Goal: Transaction & Acquisition: Purchase product/service

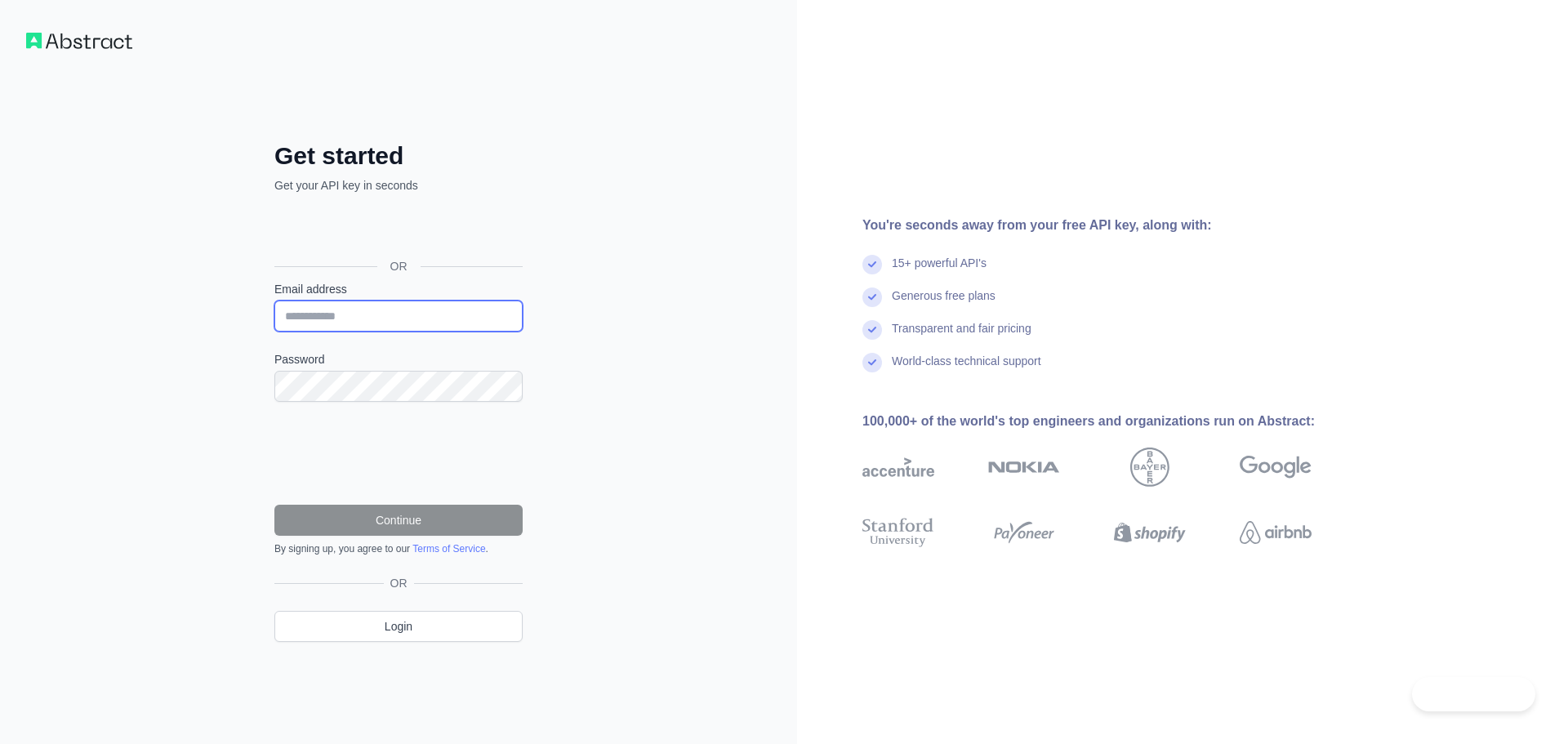
drag, startPoint x: 340, startPoint y: 318, endPoint x: 273, endPoint y: 318, distance: 67.0
click at [340, 318] on input "Email address" at bounding box center [398, 316] width 249 height 31
click at [229, 319] on div "Get started Get your API key in seconds OR Email address Password Continue By s…" at bounding box center [398, 372] width 797 height 744
click at [359, 322] on input "Email address" at bounding box center [398, 316] width 249 height 31
type input "**********"
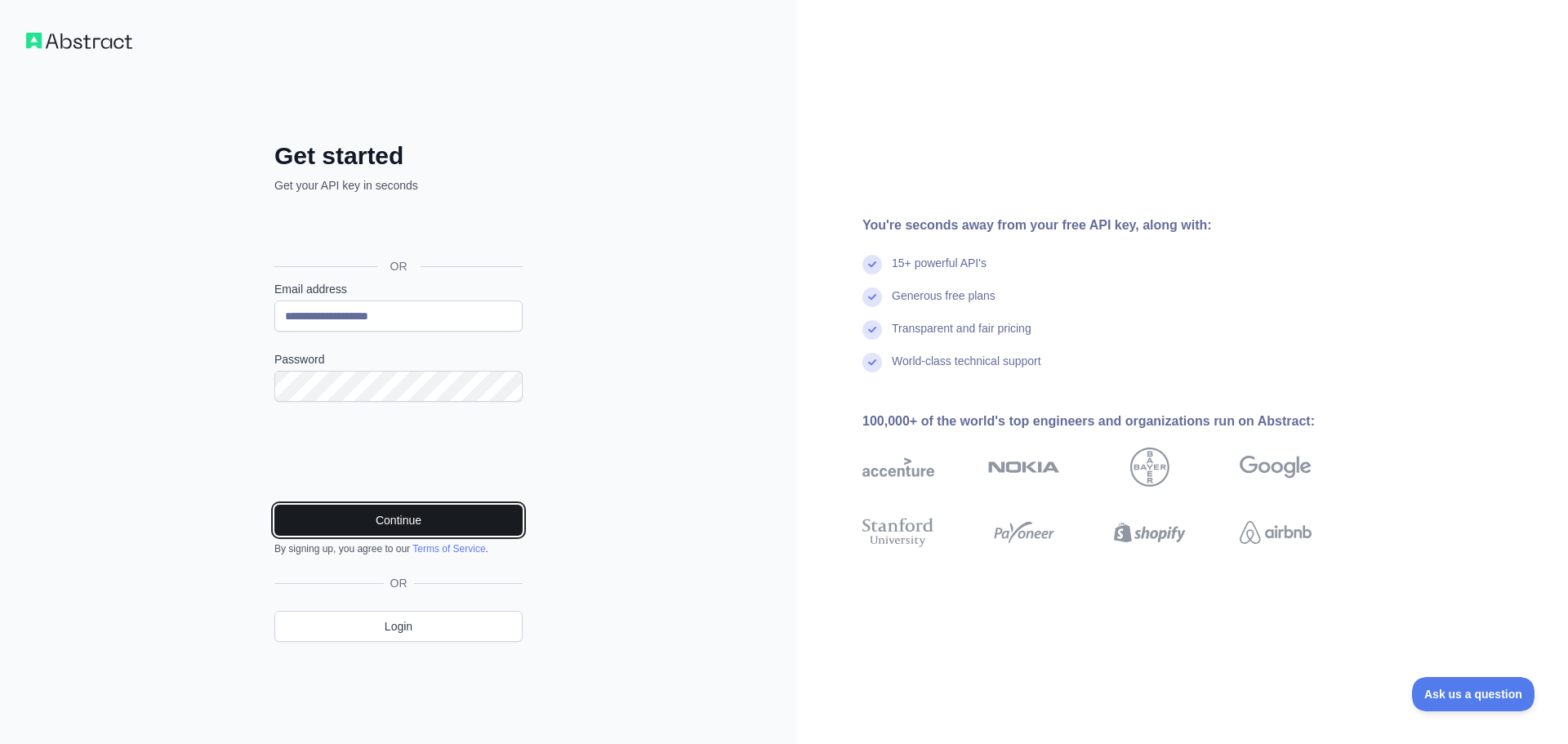
click at [387, 519] on button "Continue" at bounding box center [398, 520] width 249 height 31
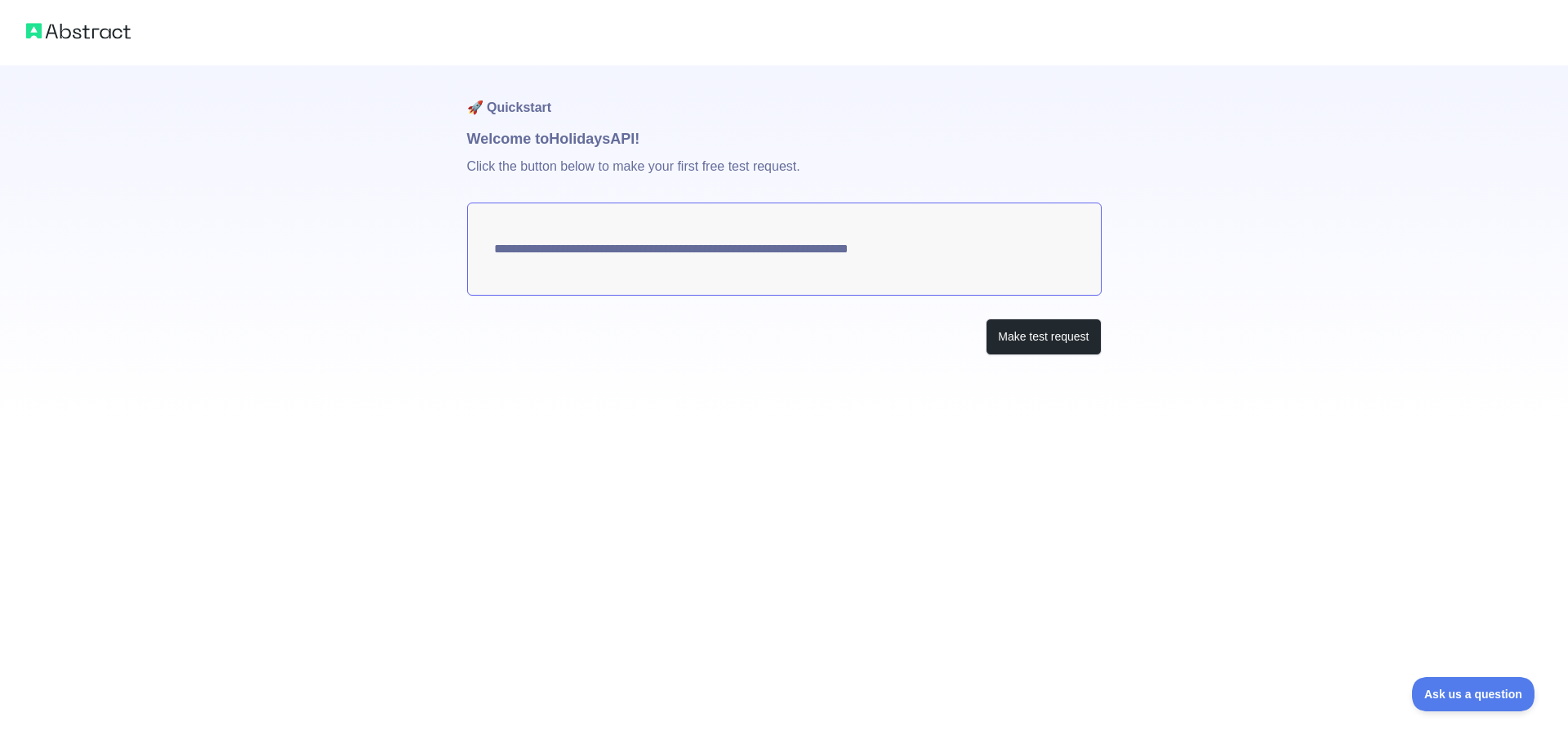
click at [743, 257] on textarea "**********" at bounding box center [784, 249] width 634 height 93
click at [1021, 330] on button "Make test request" at bounding box center [1043, 337] width 115 height 36
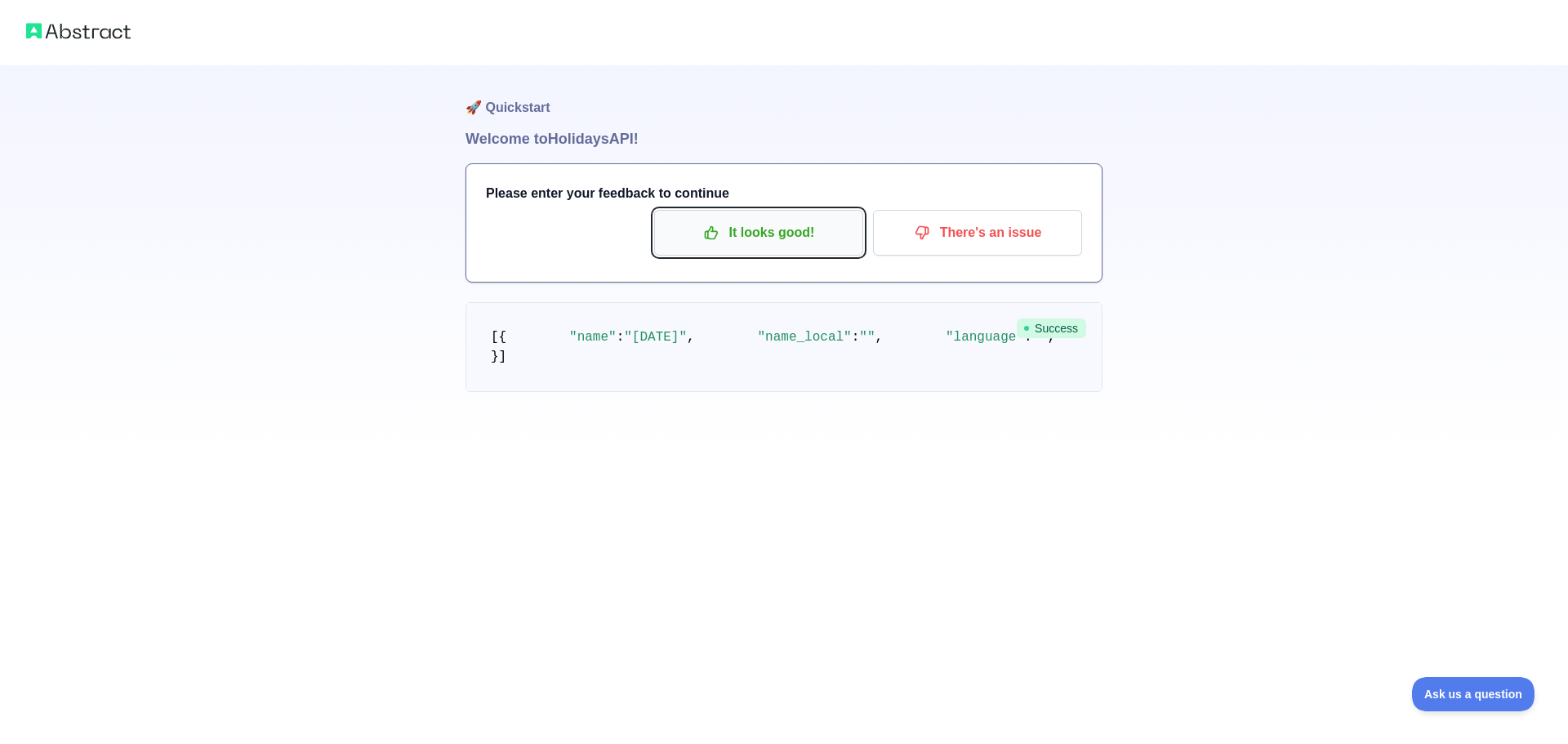
click at [809, 226] on p "It looks good!" at bounding box center [758, 232] width 184 height 28
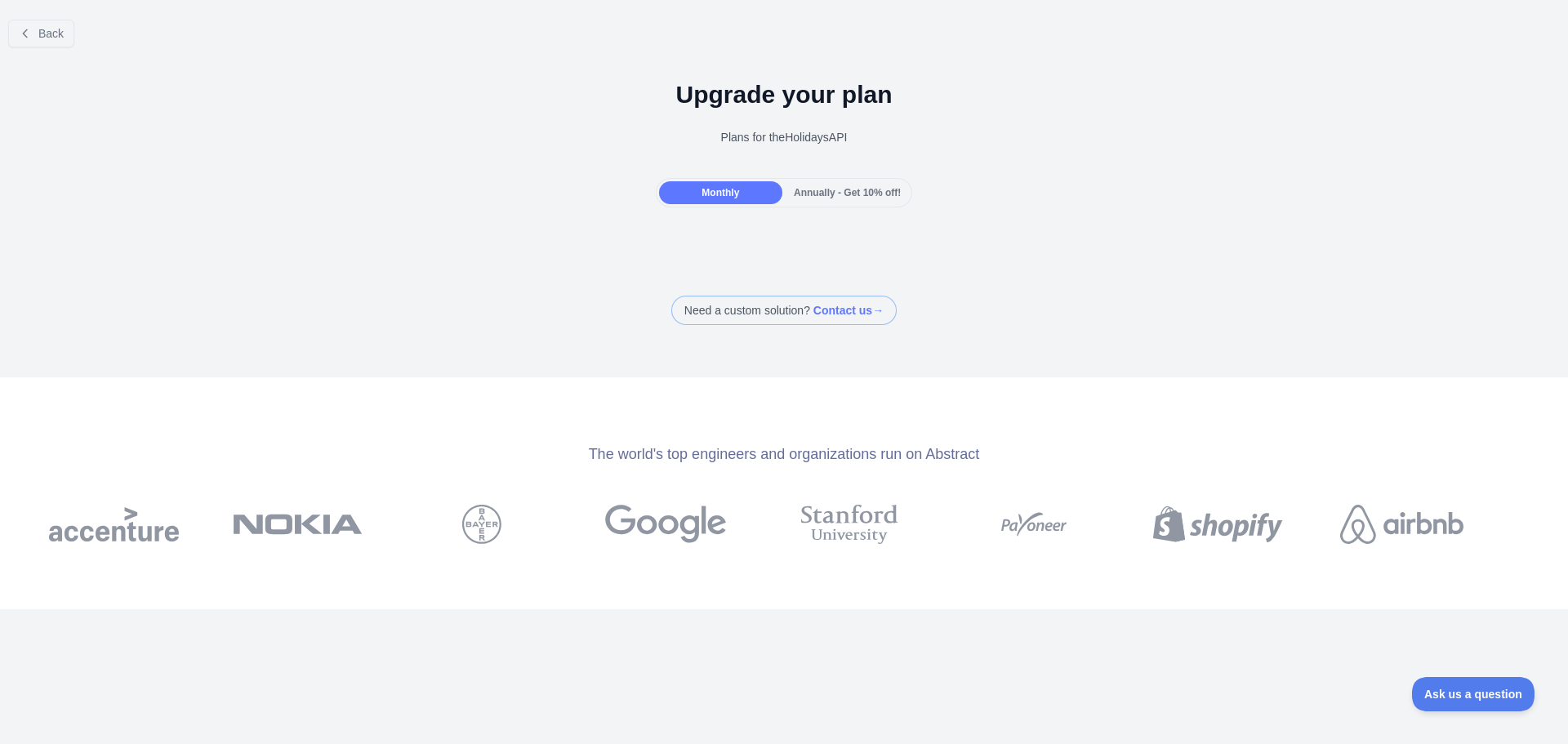
click at [818, 192] on span "Annually - Get 10% off!" at bounding box center [848, 192] width 107 height 12
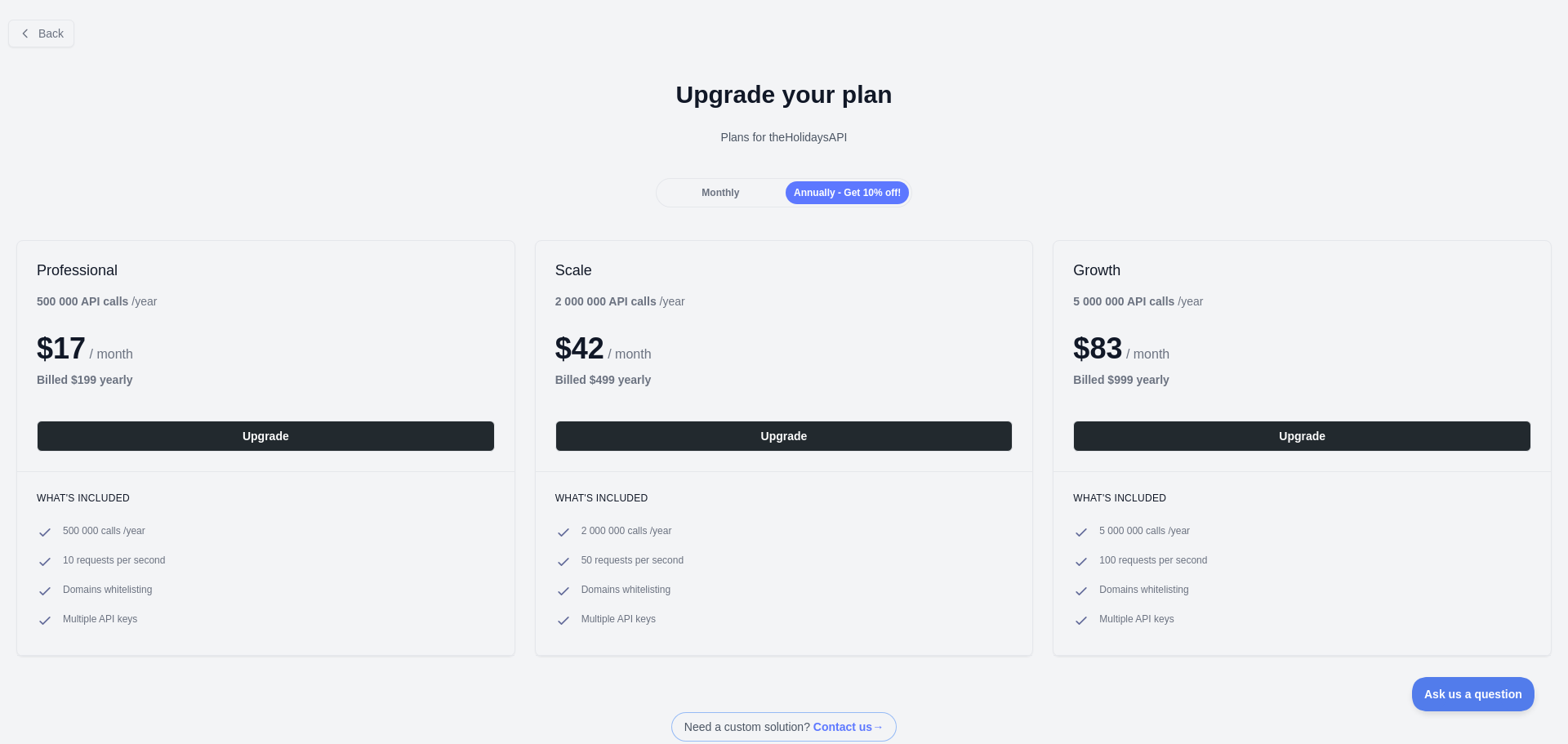
click at [690, 202] on div "Monthly" at bounding box center [720, 192] width 123 height 23
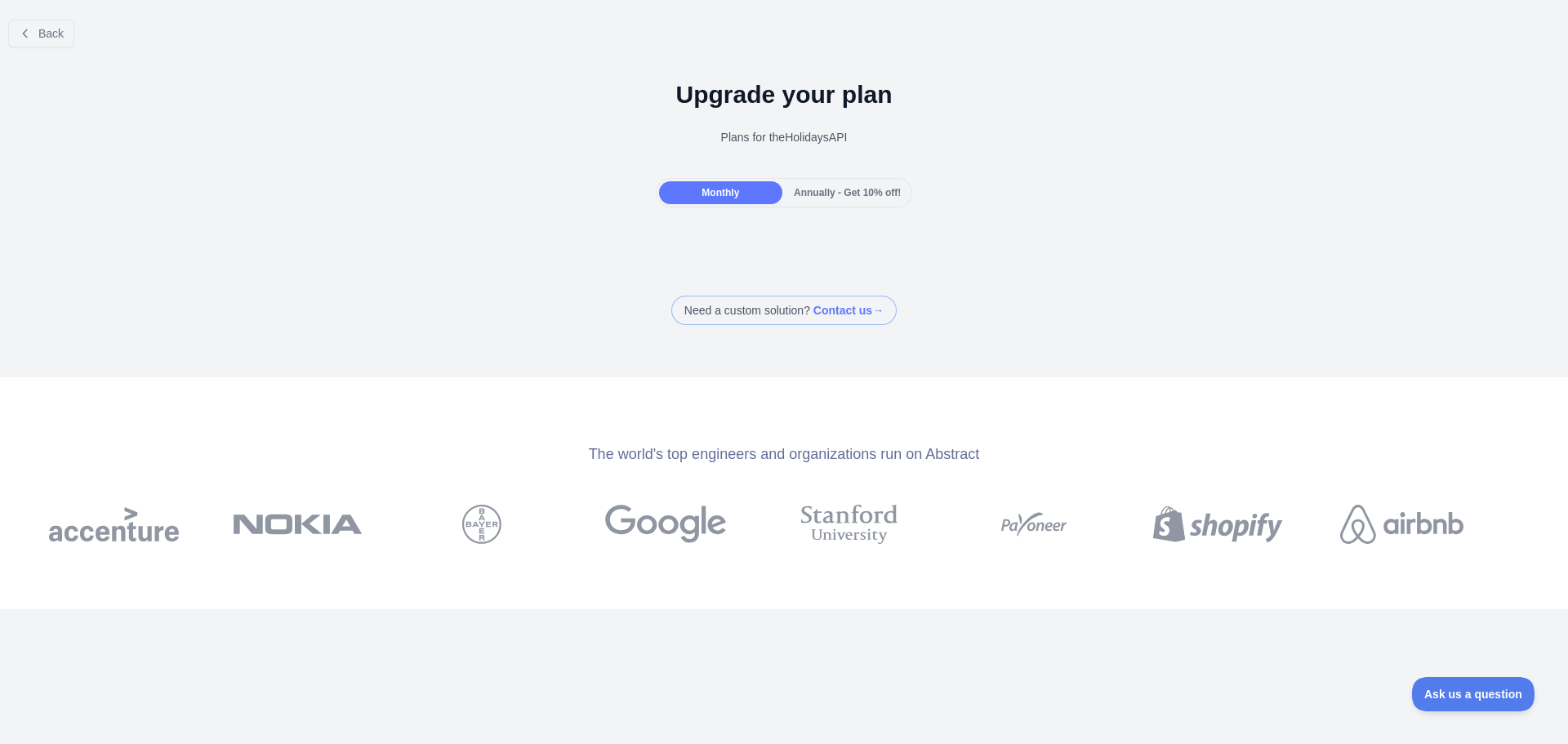
click at [773, 200] on div "Monthly" at bounding box center [720, 192] width 123 height 23
click at [819, 193] on span "Annually - Get 10% off!" at bounding box center [848, 192] width 107 height 12
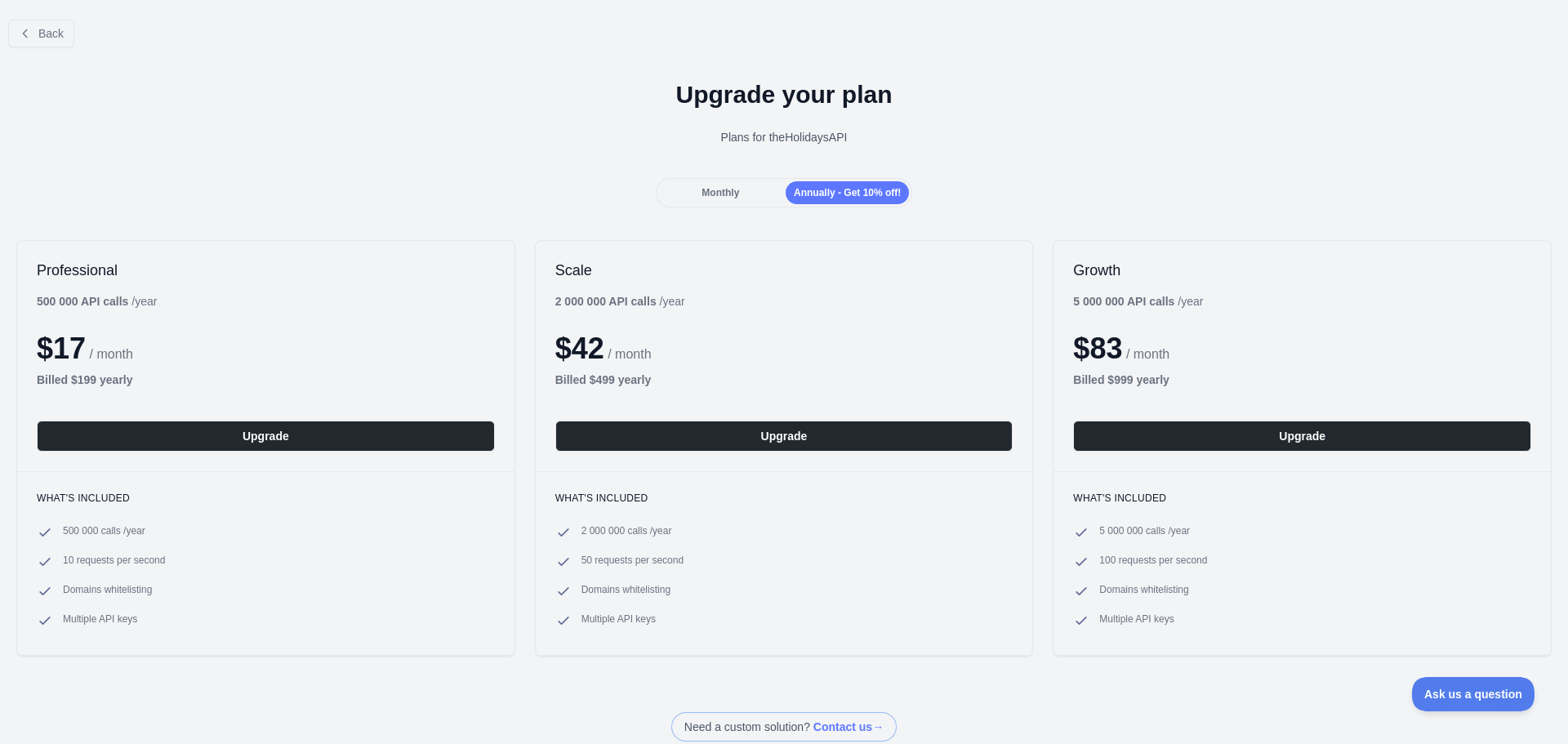
click at [716, 196] on span "Monthly" at bounding box center [720, 192] width 37 height 12
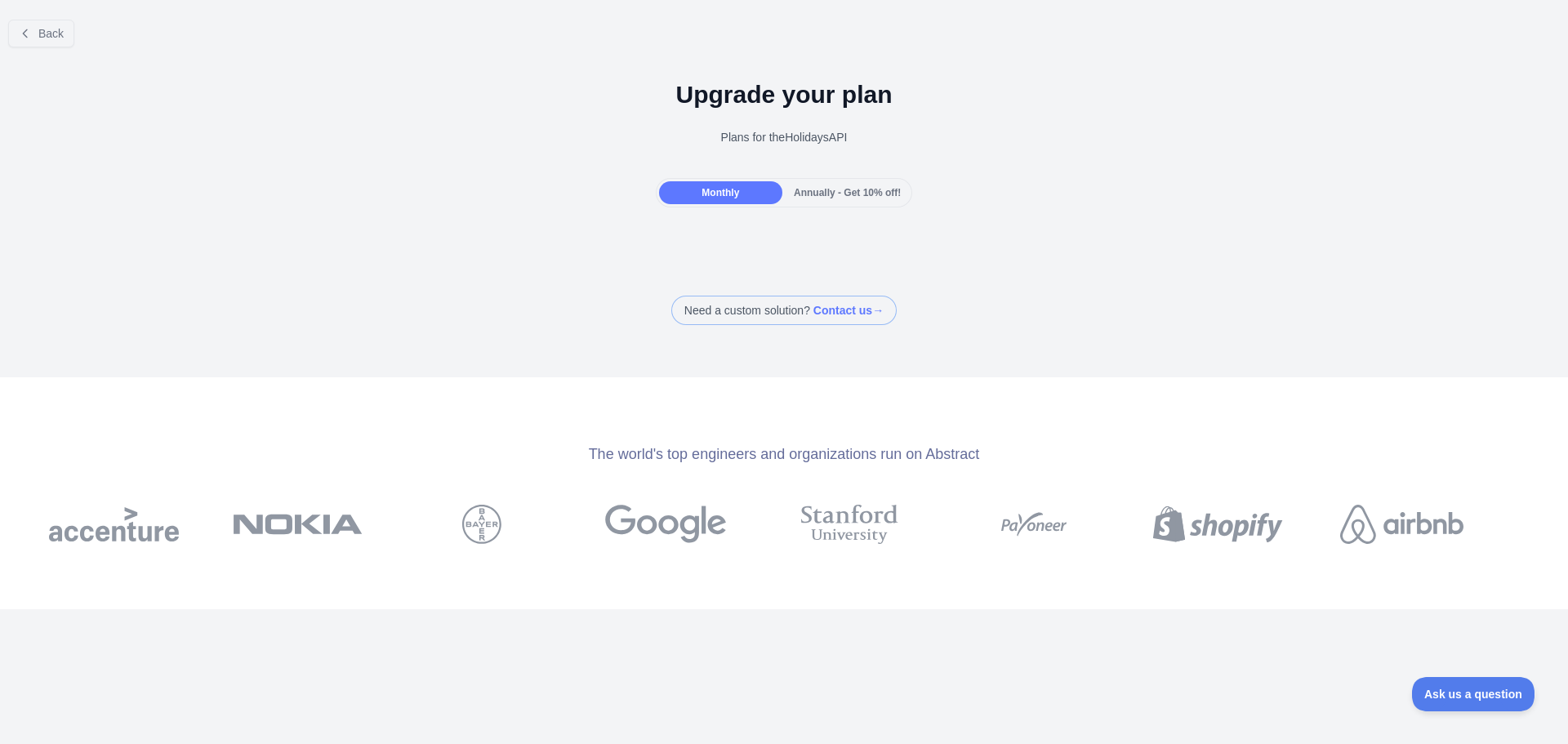
click at [782, 103] on h1 "Upgrade your plan" at bounding box center [783, 94] width 1542 height 29
click at [46, 36] on span "Back" at bounding box center [51, 34] width 25 height 13
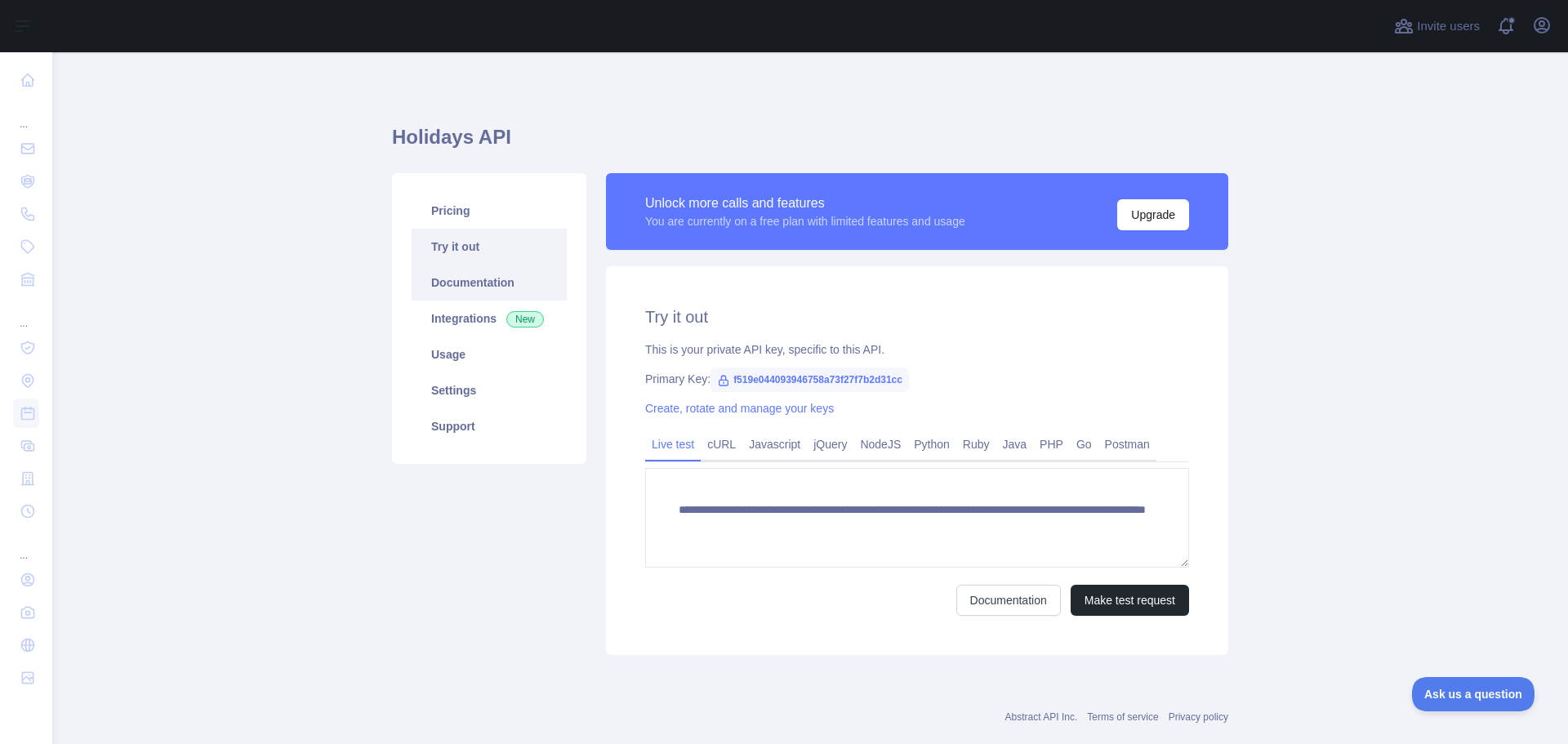
click at [462, 276] on link "Documentation" at bounding box center [489, 283] width 155 height 36
